Goal: Task Accomplishment & Management: Use online tool/utility

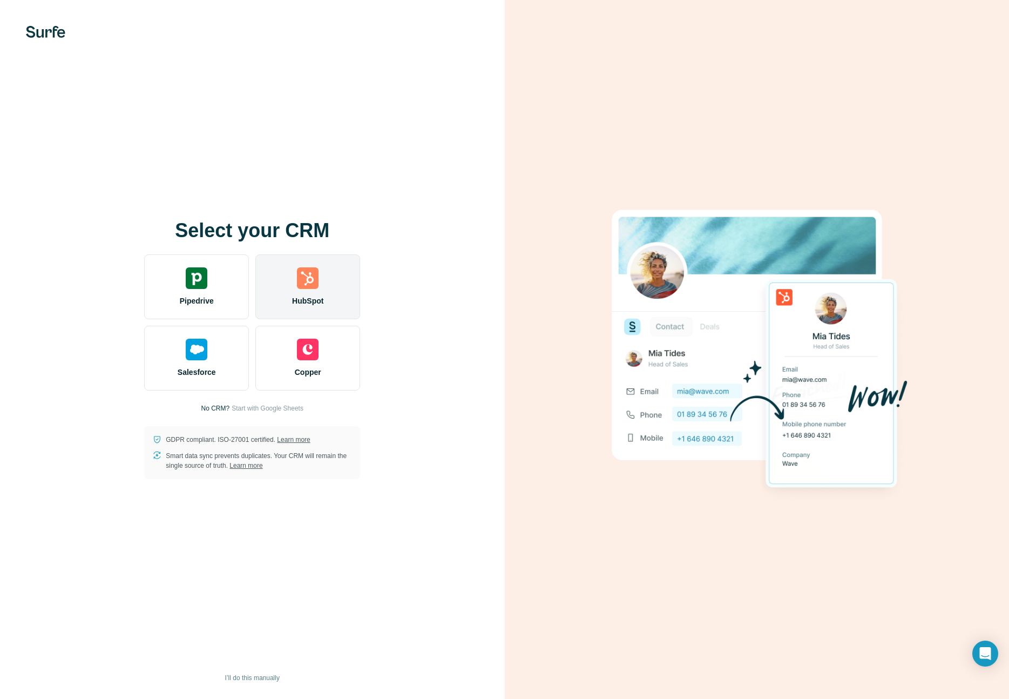
click at [313, 284] on img at bounding box center [308, 278] width 22 height 22
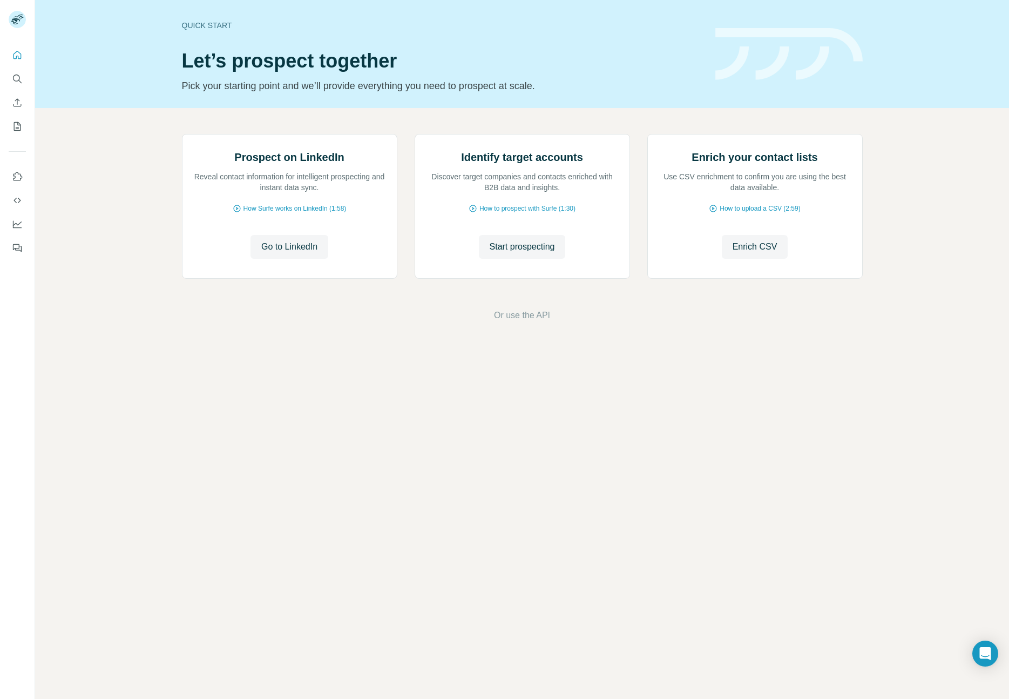
click at [295, 512] on div "Quick start Let’s prospect together Pick your starting point and we’ll provide …" at bounding box center [522, 349] width 974 height 699
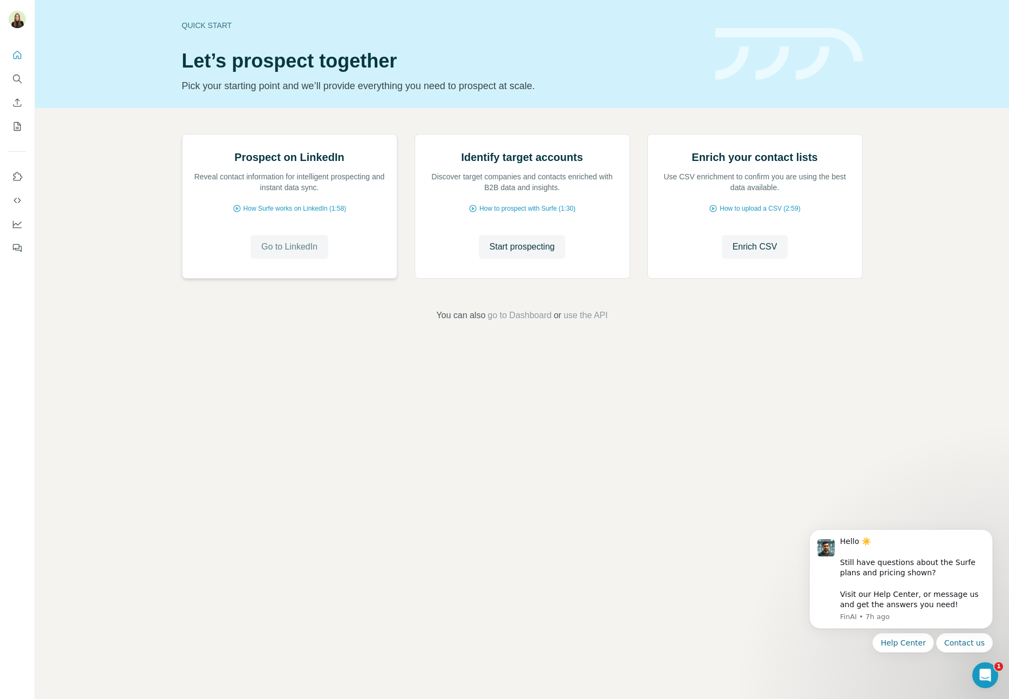
click at [283, 253] on span "Go to LinkedIn" at bounding box center [289, 246] width 56 height 13
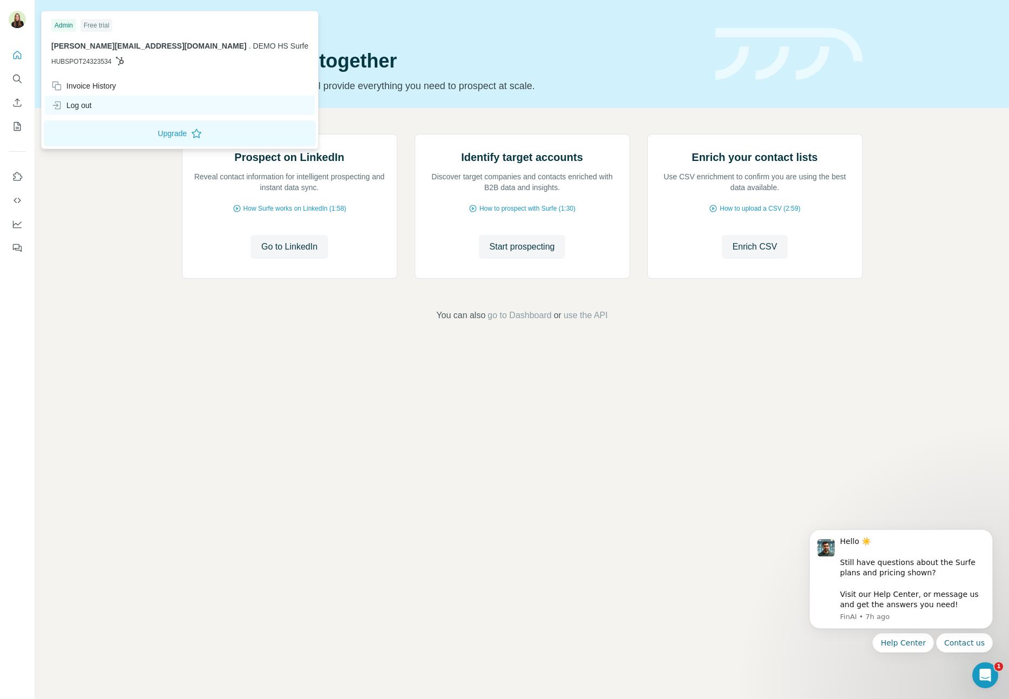
drag, startPoint x: 69, startPoint y: 104, endPoint x: 82, endPoint y: 100, distance: 14.0
click at [69, 104] on div "Log out" at bounding box center [71, 105] width 40 height 11
